Goal: Information Seeking & Learning: Check status

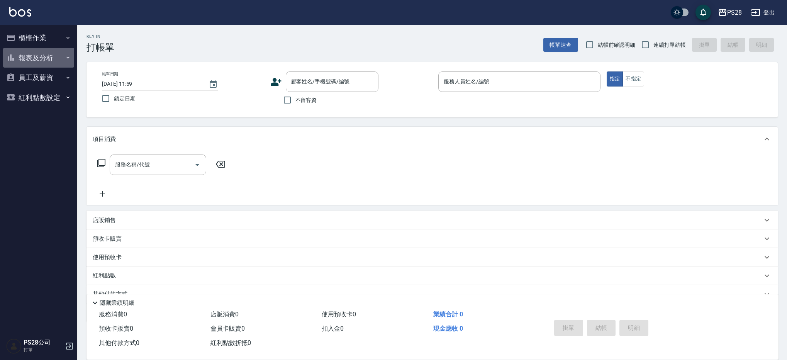
click at [24, 51] on button "報表及分析" at bounding box center [38, 58] width 71 height 20
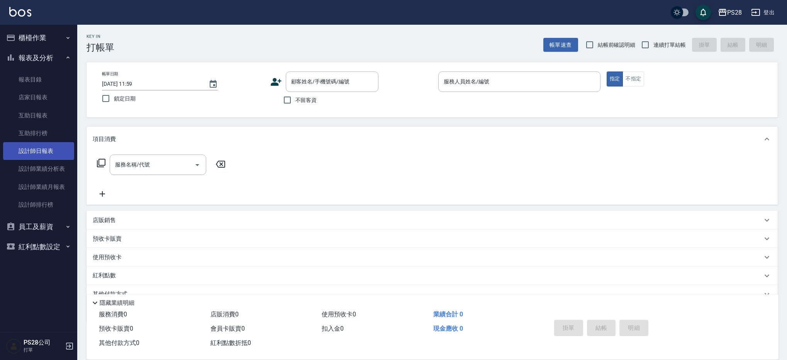
click at [33, 150] on link "設計師日報表" at bounding box center [38, 151] width 71 height 18
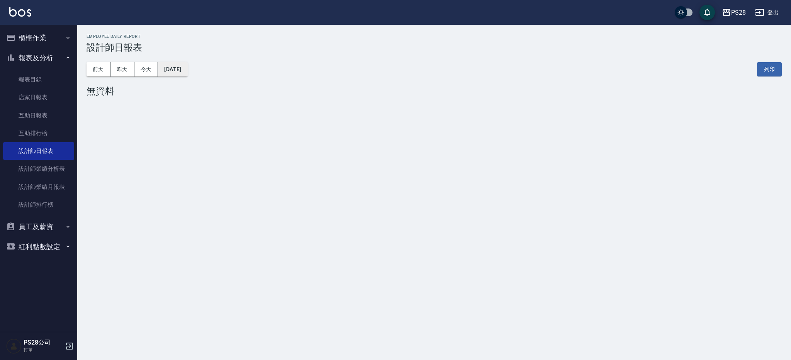
click at [177, 70] on button "[DATE]" at bounding box center [172, 69] width 29 height 14
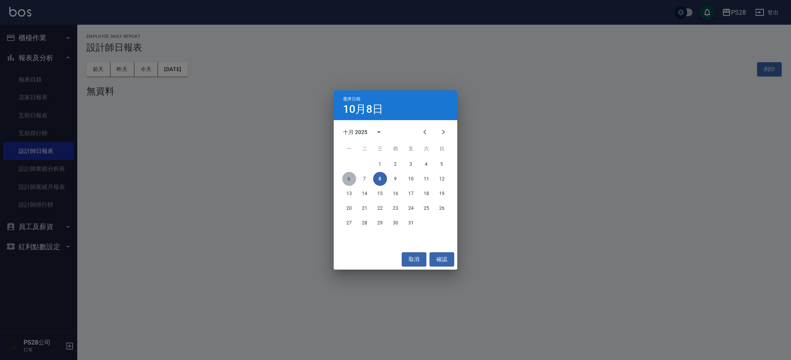
click at [349, 180] on button "6" at bounding box center [349, 179] width 14 height 14
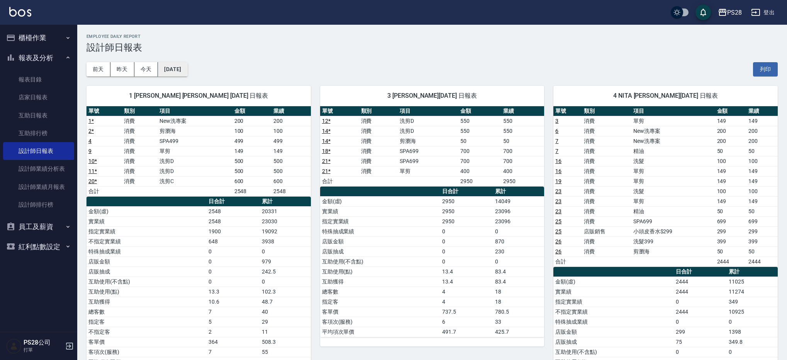
click at [176, 68] on button "[DATE]" at bounding box center [172, 69] width 29 height 14
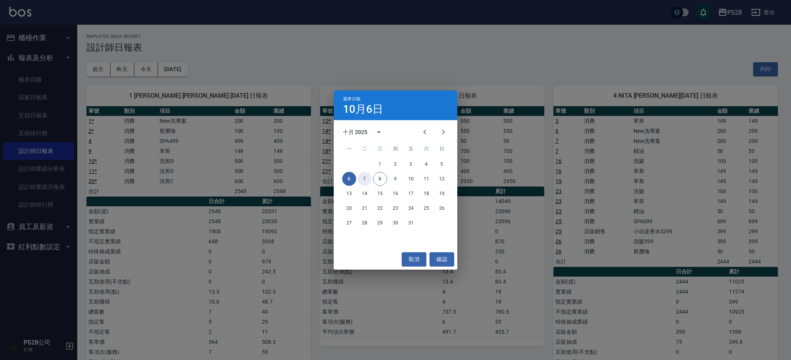
click at [367, 178] on button "7" at bounding box center [364, 179] width 14 height 14
